Goal: Navigation & Orientation: Find specific page/section

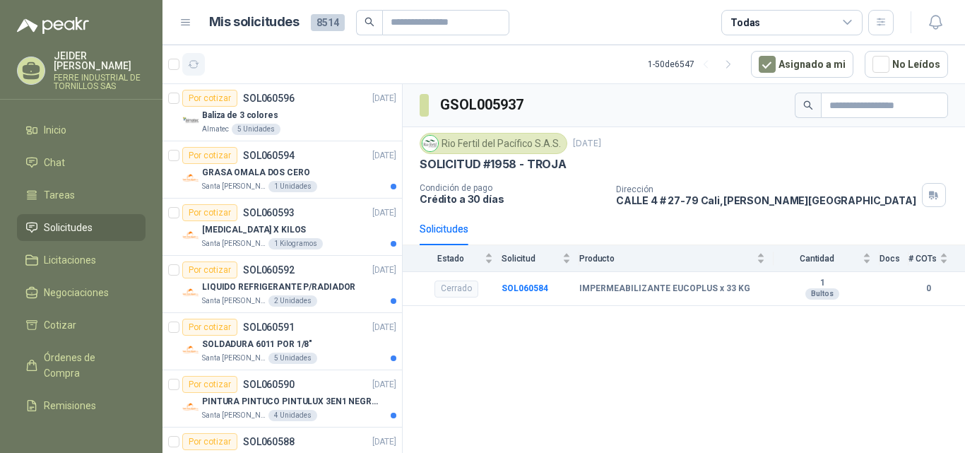
click at [199, 67] on icon "button" at bounding box center [194, 65] width 12 height 12
click at [64, 1] on div at bounding box center [81, 17] width 163 height 34
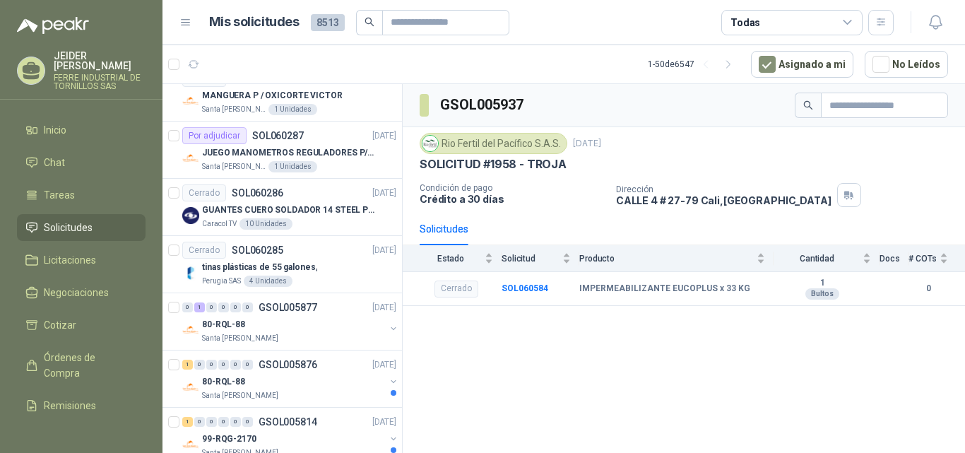
scroll to position [2508, 0]
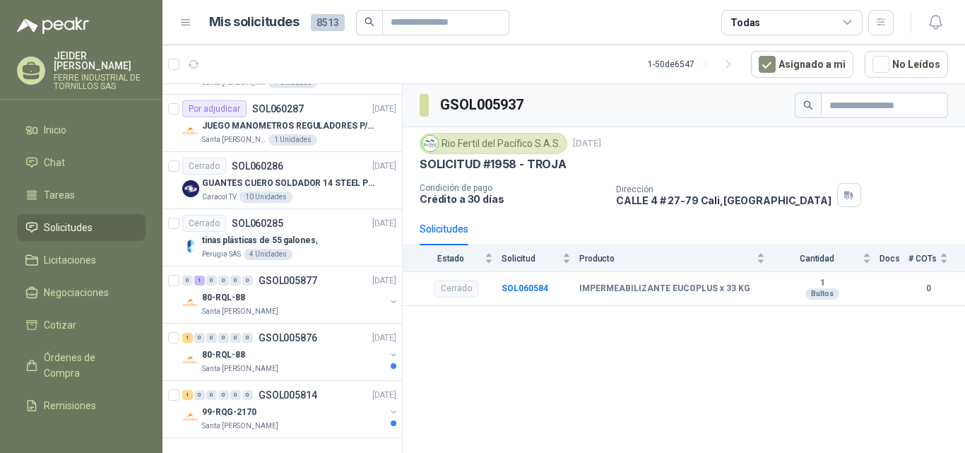
click at [321, 18] on span "8513" at bounding box center [328, 22] width 34 height 17
click at [804, 38] on header "Mis solicitudes 8513 Todas" at bounding box center [564, 22] width 803 height 45
click at [818, 33] on div "Todas" at bounding box center [792, 22] width 141 height 25
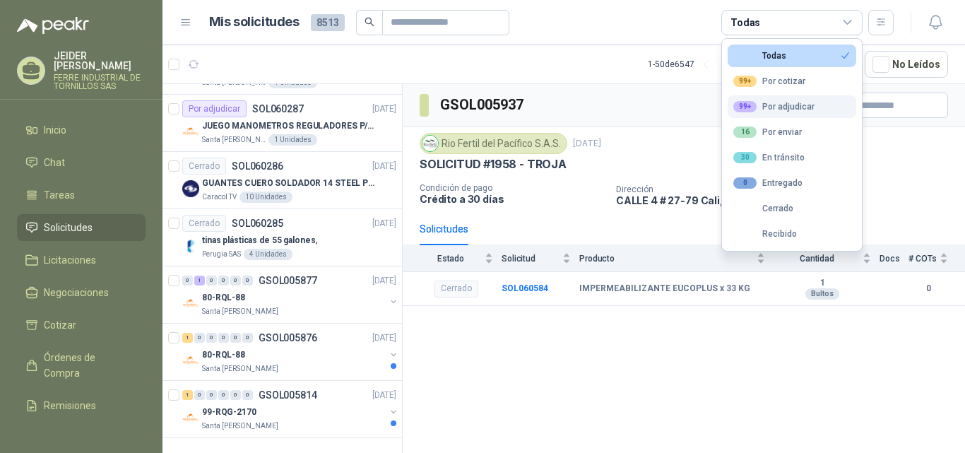
click at [814, 108] on button "99+ Por adjudicar" at bounding box center [792, 106] width 129 height 23
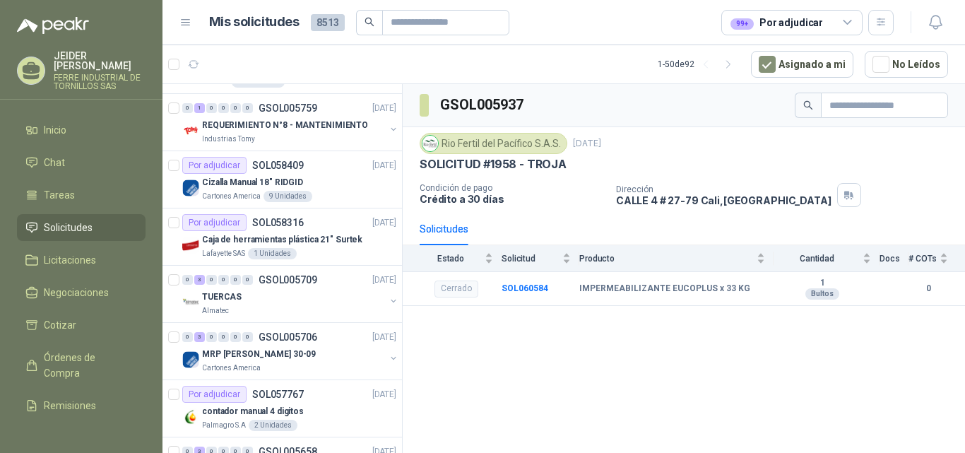
scroll to position [236, 0]
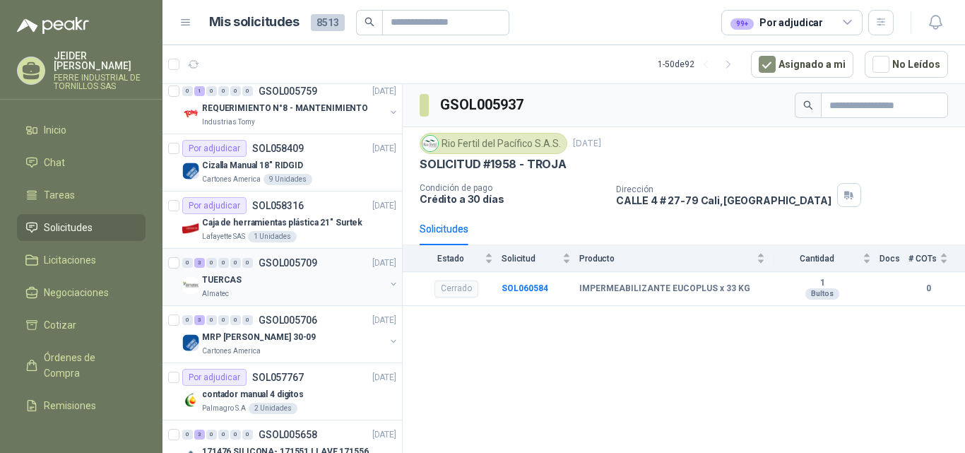
click at [305, 294] on div "Almatec" at bounding box center [293, 293] width 183 height 11
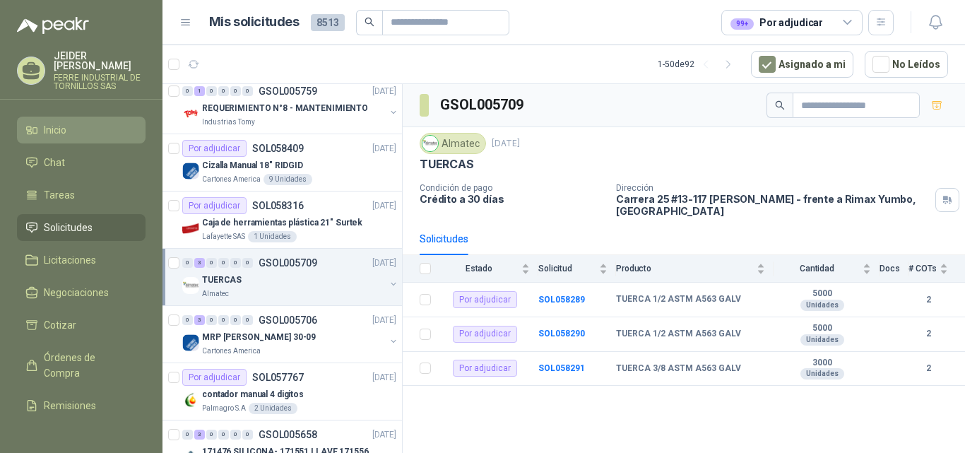
click at [66, 122] on span "Inicio" at bounding box center [55, 130] width 23 height 16
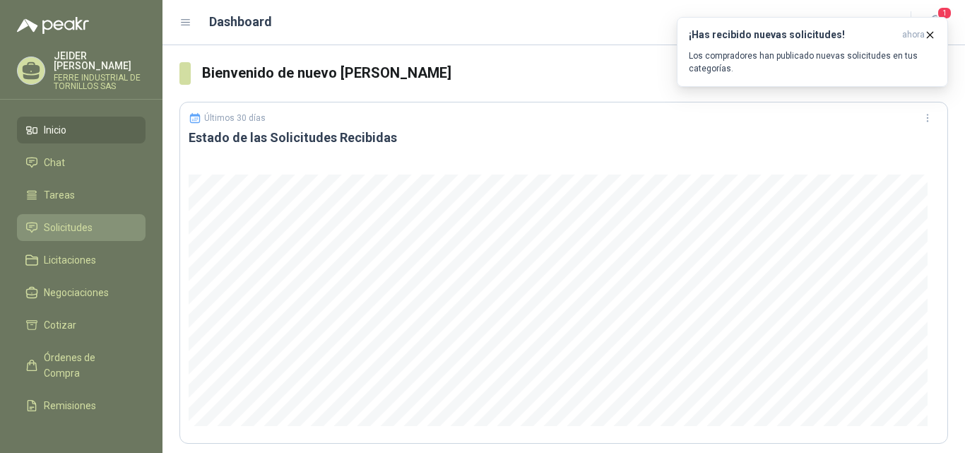
click at [69, 228] on link "Solicitudes" at bounding box center [81, 227] width 129 height 27
click at [78, 214] on link "Solicitudes" at bounding box center [81, 227] width 129 height 27
click at [82, 220] on span "Solicitudes" at bounding box center [68, 228] width 49 height 16
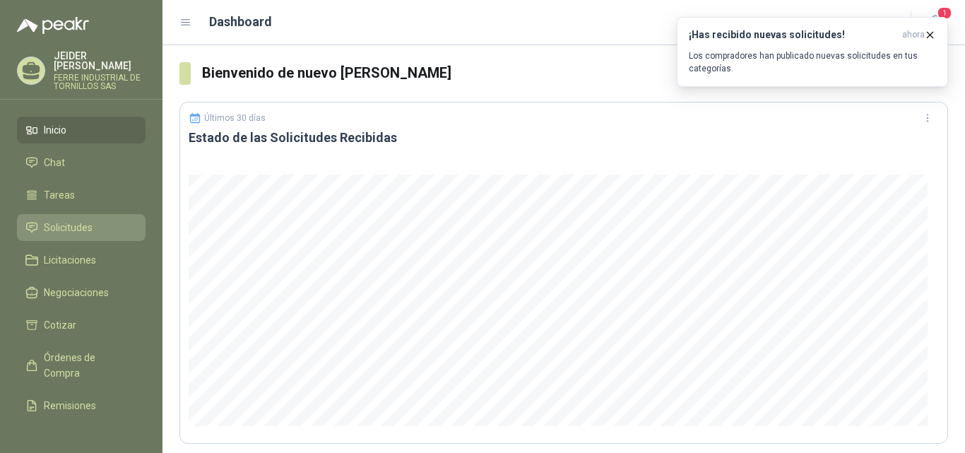
click at [67, 220] on span "Solicitudes" at bounding box center [68, 228] width 49 height 16
